Goal: Find specific page/section: Find specific page/section

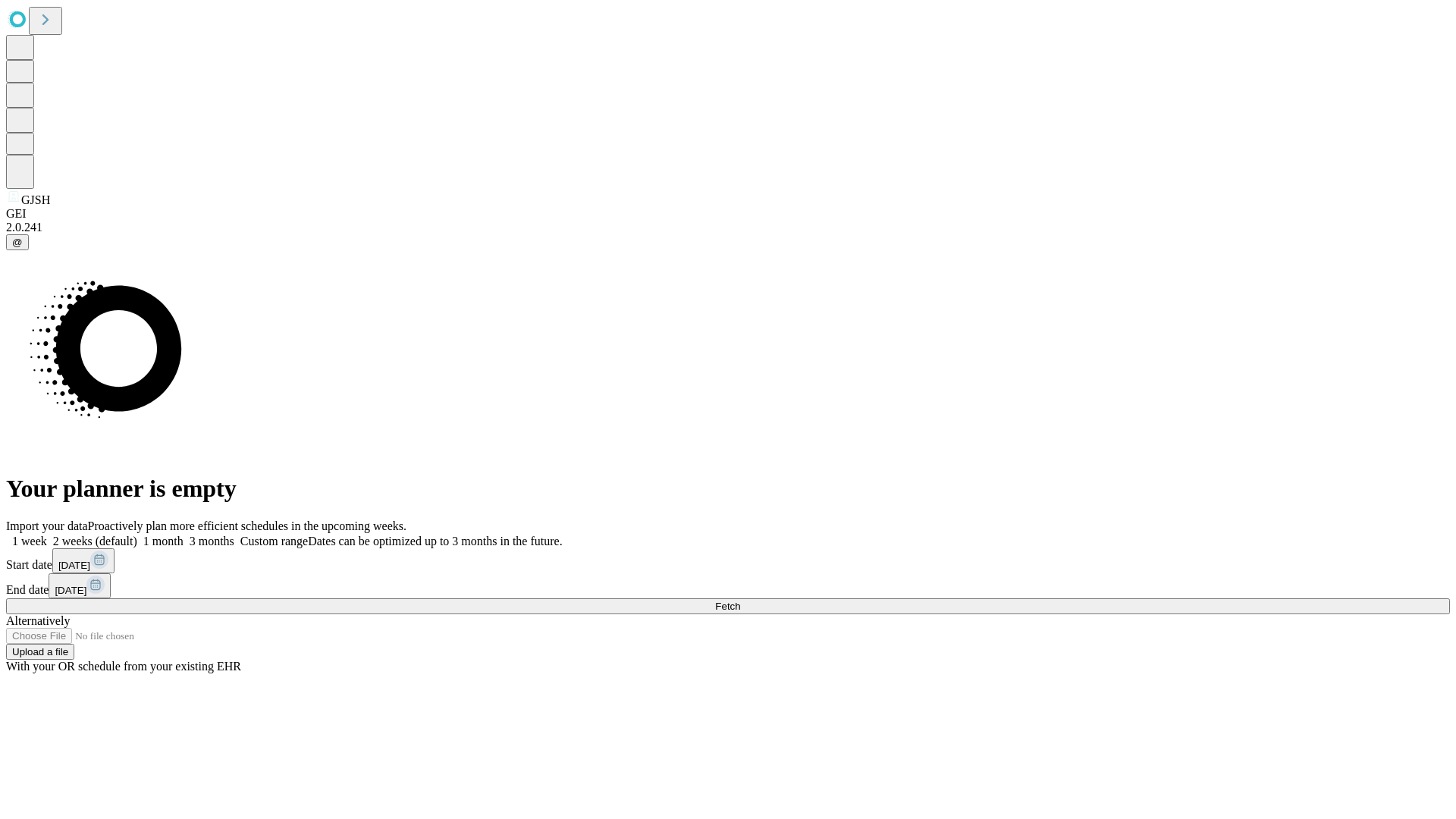
click at [740, 600] on span "Fetch" at bounding box center [728, 606] width 25 height 12
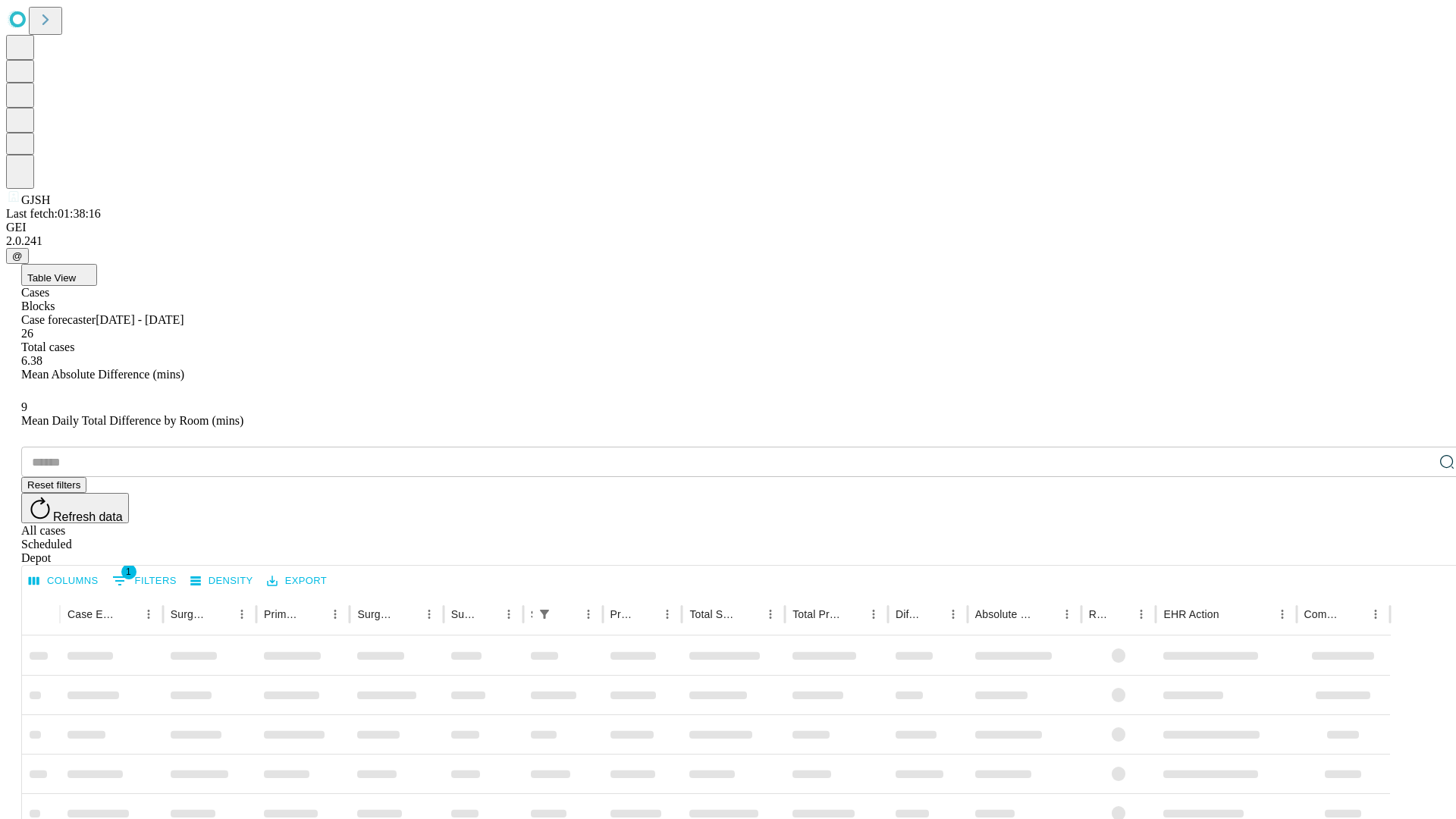
click at [1416, 551] on div "Depot" at bounding box center [743, 558] width 1444 height 13
click at [1292, 524] on div "All cases" at bounding box center [743, 530] width 1444 height 13
